Goal: Find specific page/section: Find specific page/section

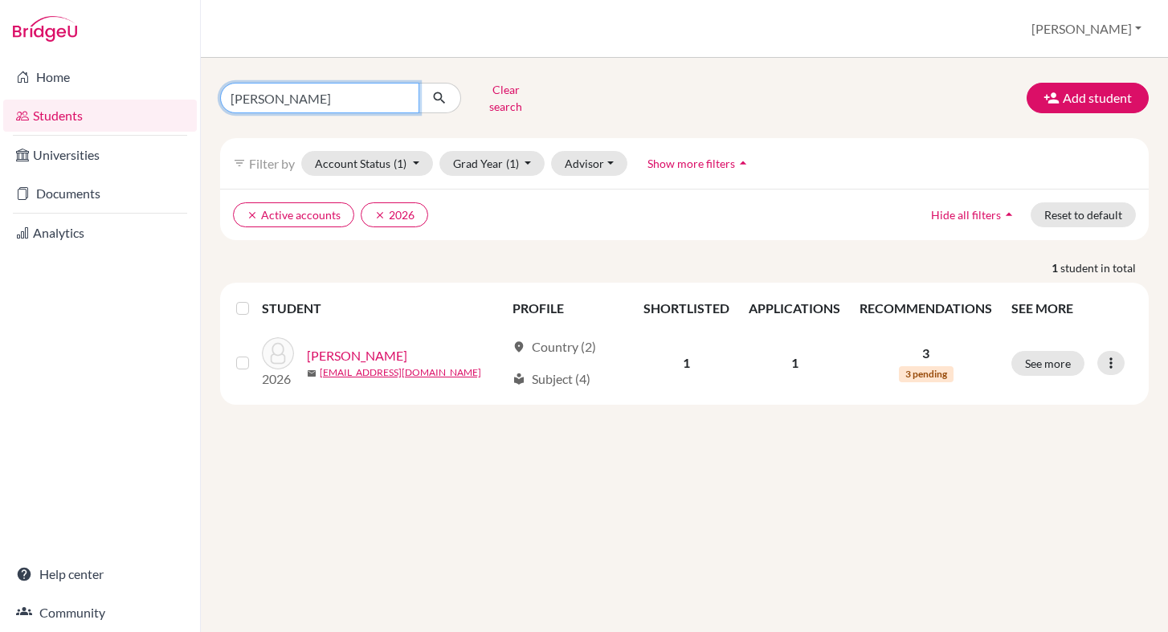
click at [365, 91] on input "[PERSON_NAME]" at bounding box center [319, 98] width 199 height 31
click at [403, 92] on input "[PERSON_NAME]" at bounding box center [319, 98] width 199 height 31
type input "Po"
click button "submit" at bounding box center [439, 98] width 43 height 31
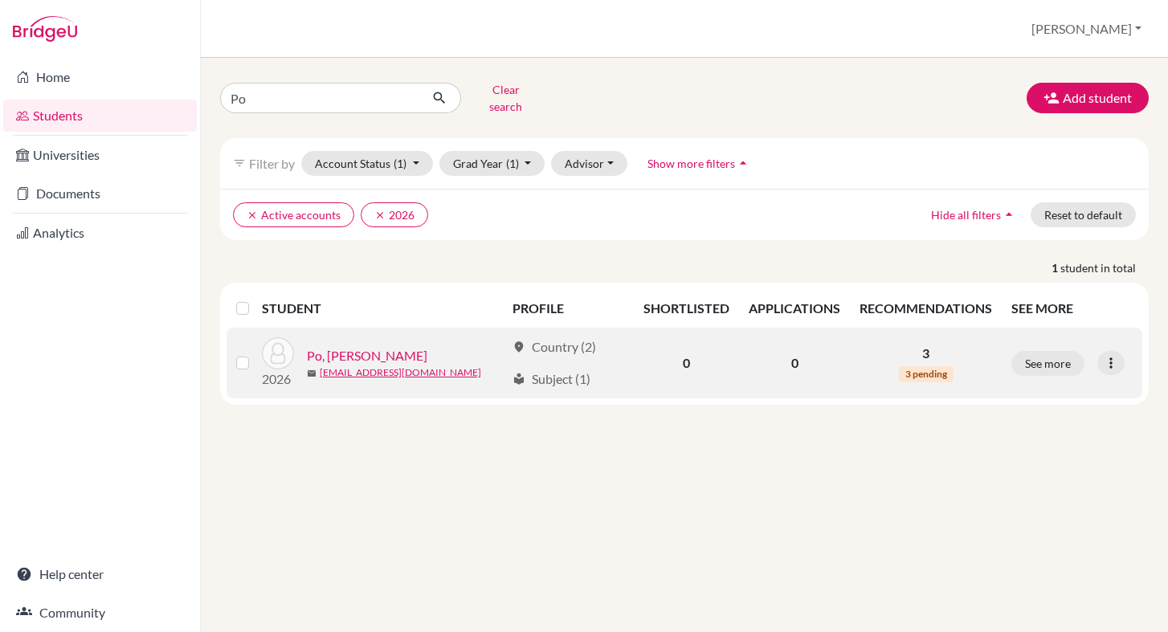
click at [377, 346] on link "Po, [PERSON_NAME]" at bounding box center [367, 355] width 120 height 19
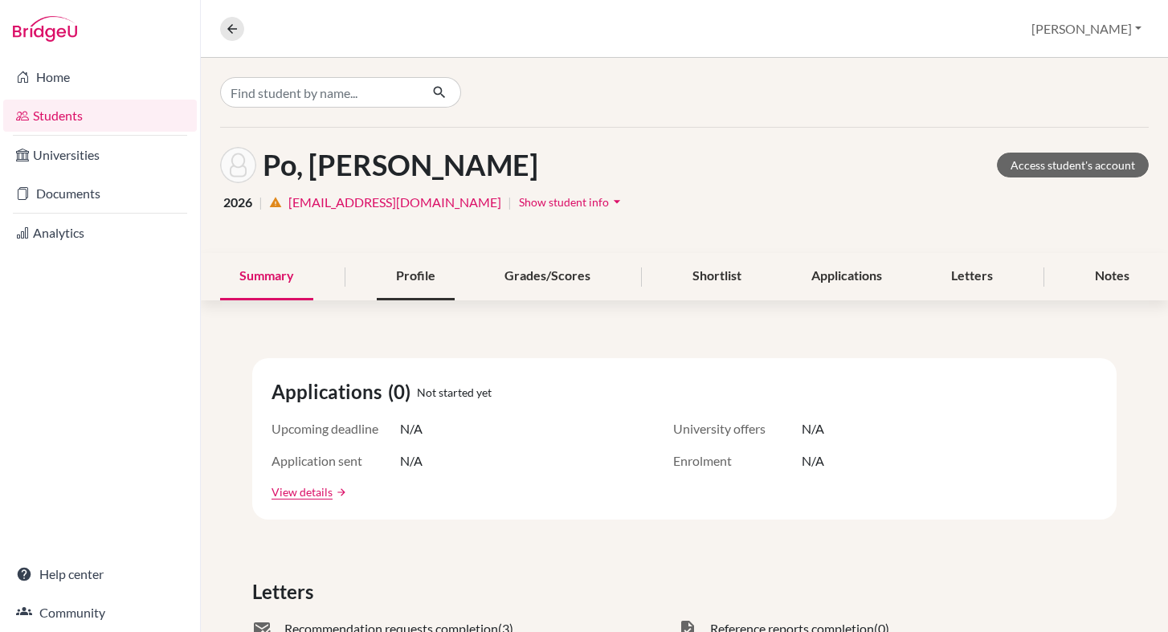
click at [421, 287] on div "Profile" at bounding box center [416, 276] width 78 height 47
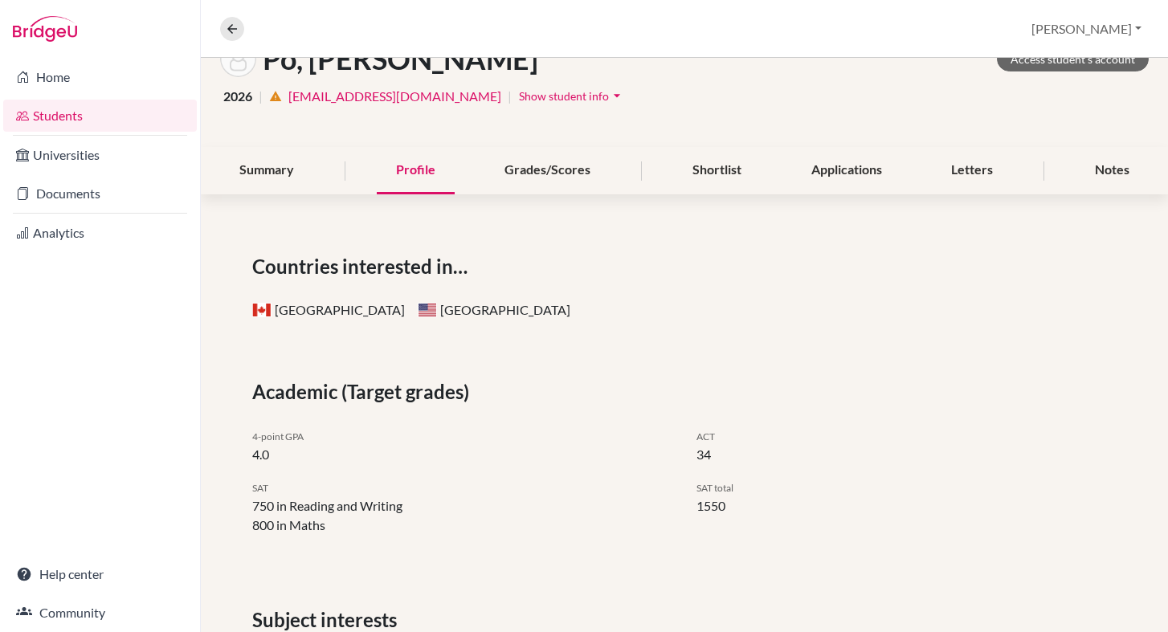
scroll to position [61, 0]
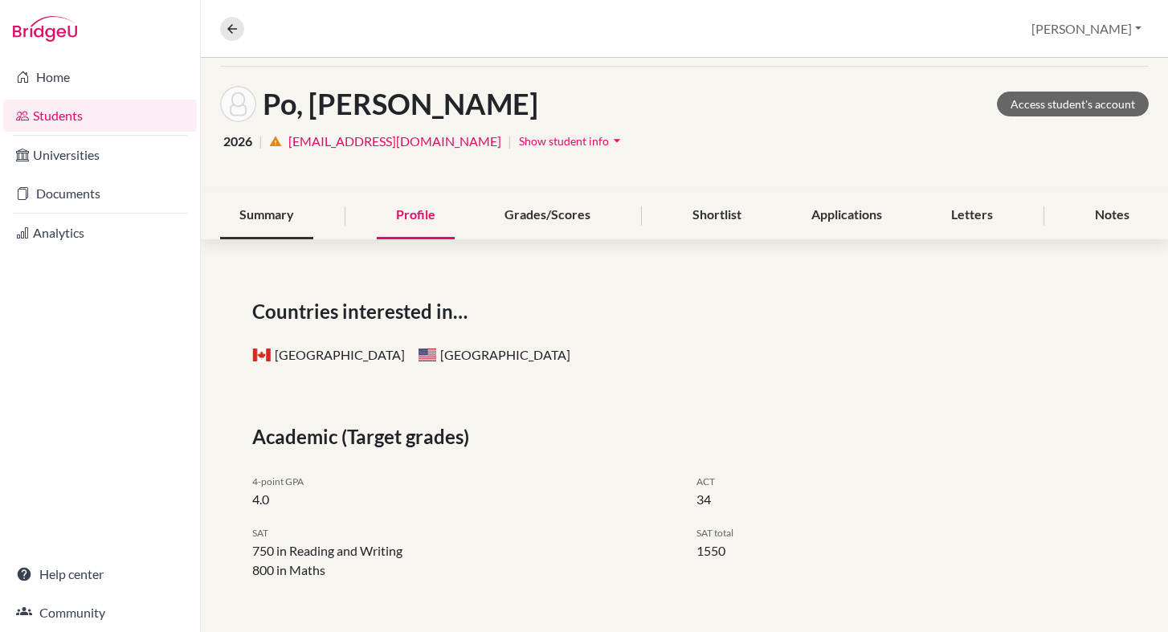
click at [282, 209] on div "Summary" at bounding box center [266, 215] width 93 height 47
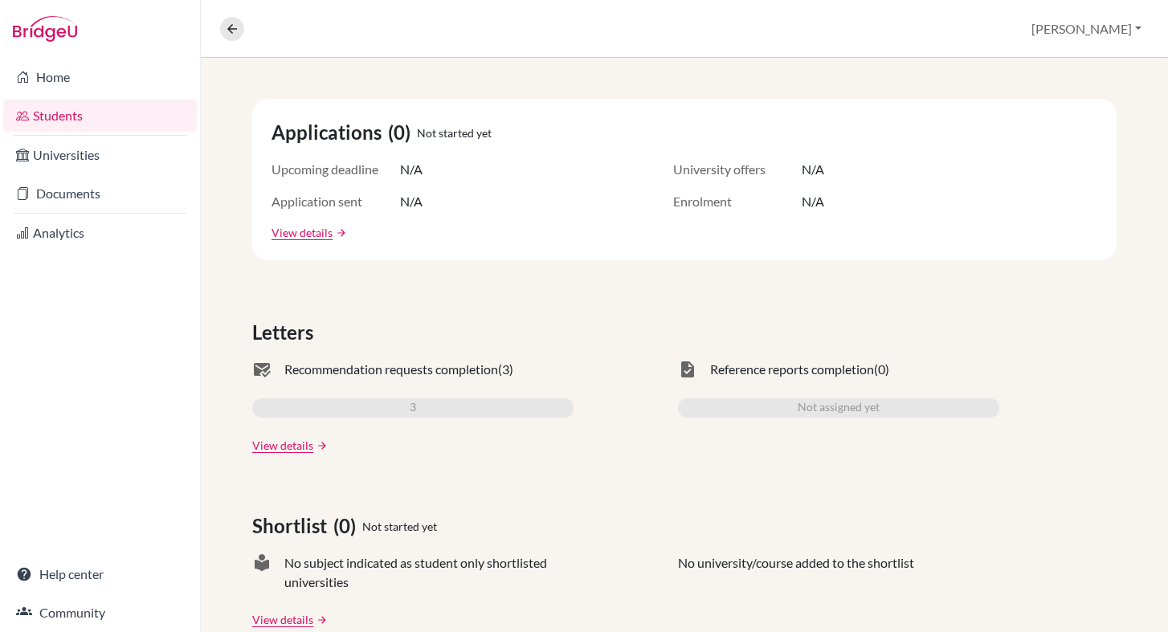
scroll to position [264, 0]
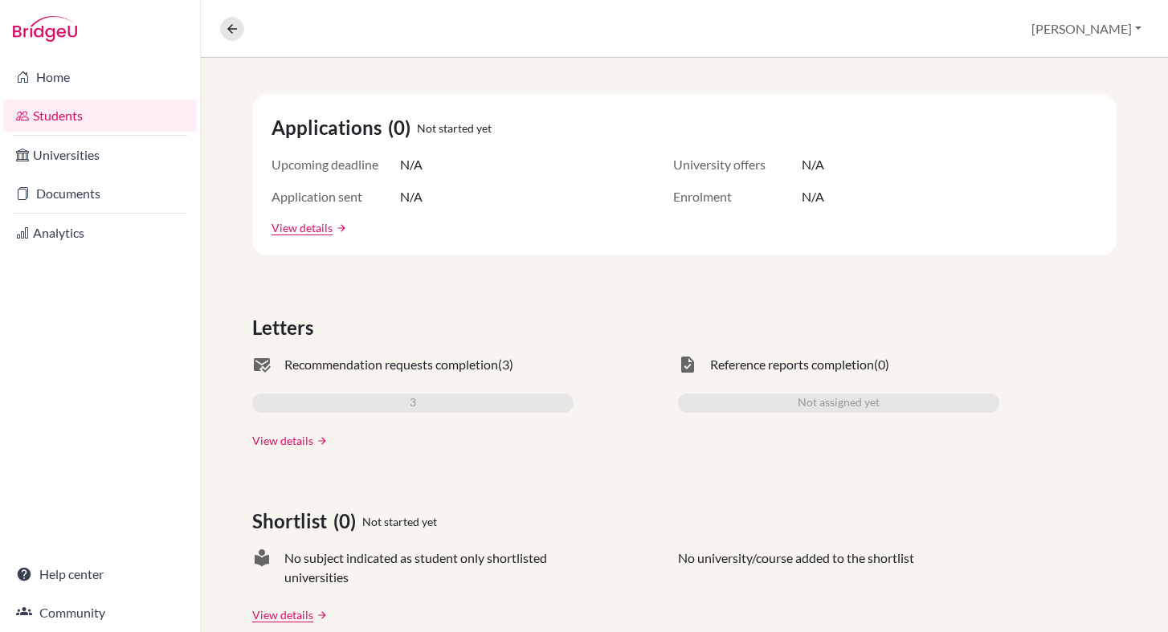
click at [279, 440] on link "View details" at bounding box center [282, 440] width 61 height 17
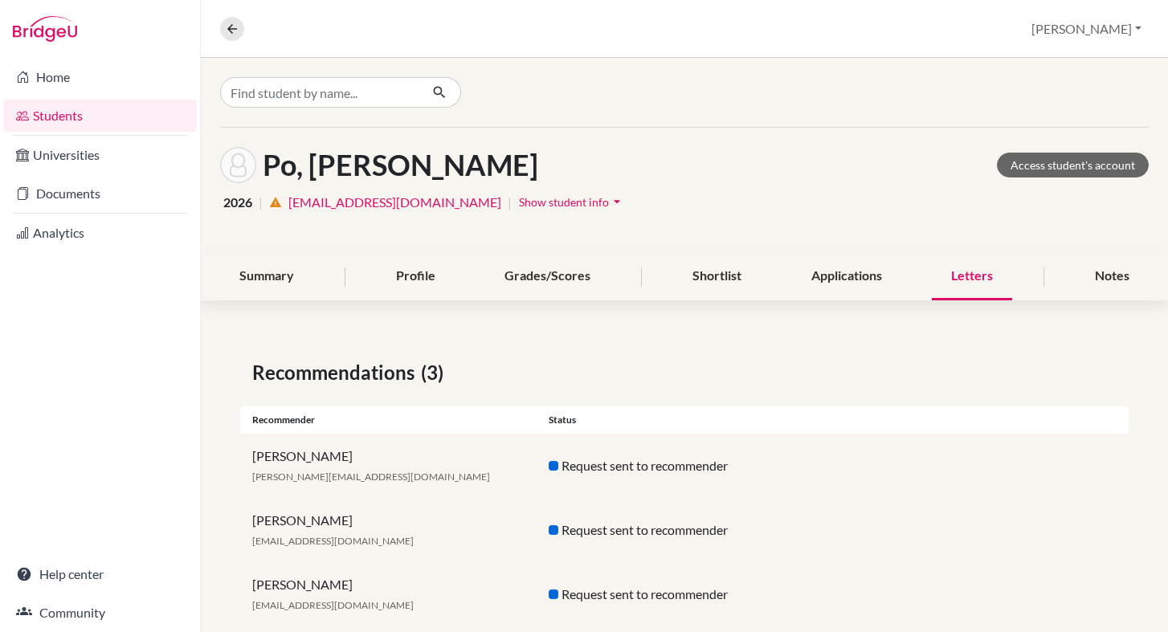
scroll to position [33, 0]
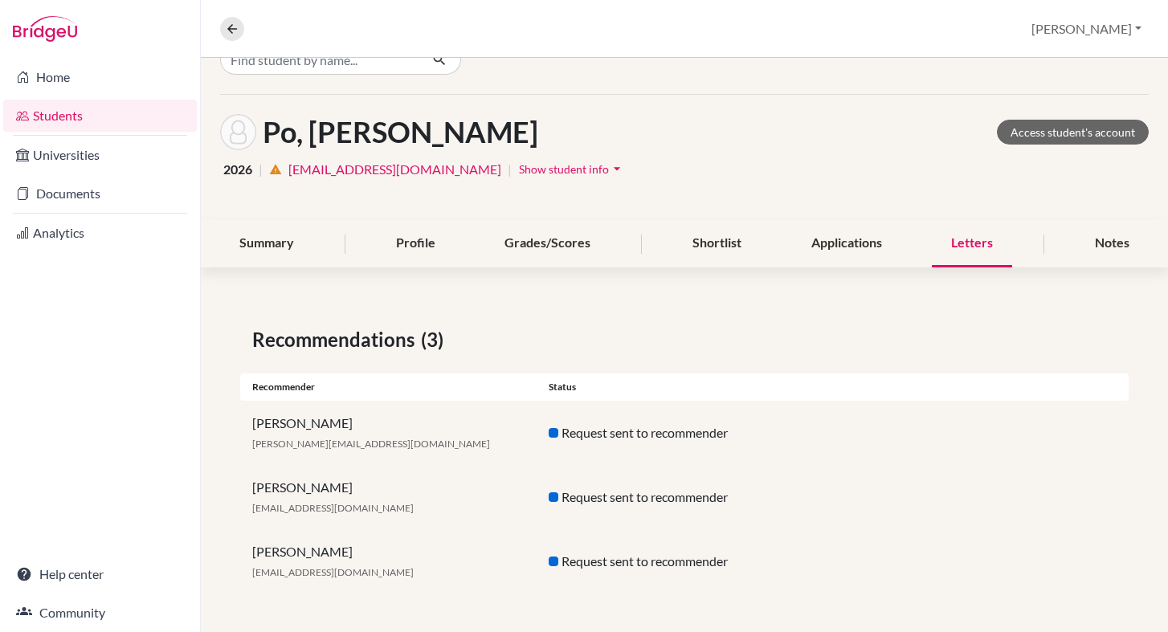
click at [331, 507] on span "[EMAIL_ADDRESS][DOMAIN_NAME]" at bounding box center [332, 508] width 161 height 12
